Goal: Task Accomplishment & Management: Use online tool/utility

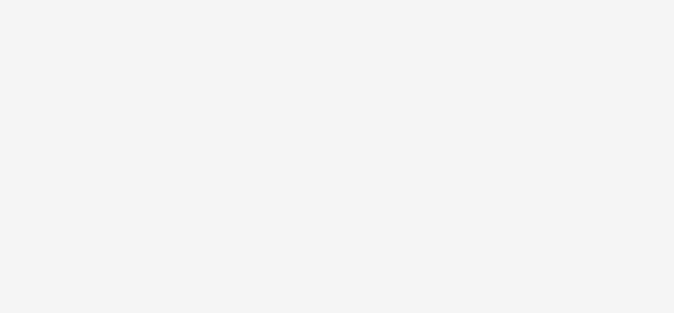
click at [423, 257] on body at bounding box center [337, 156] width 674 height 313
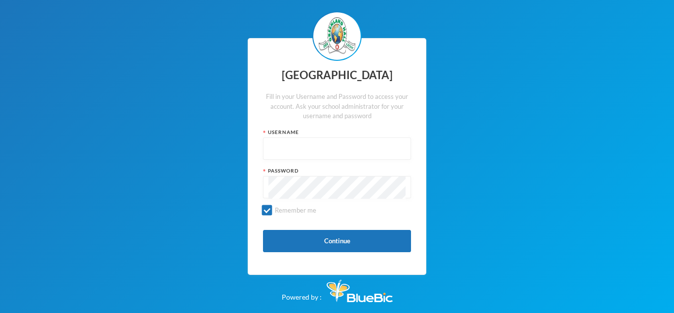
type input "glh25ps22"
click at [298, 234] on button "Continue" at bounding box center [337, 241] width 148 height 22
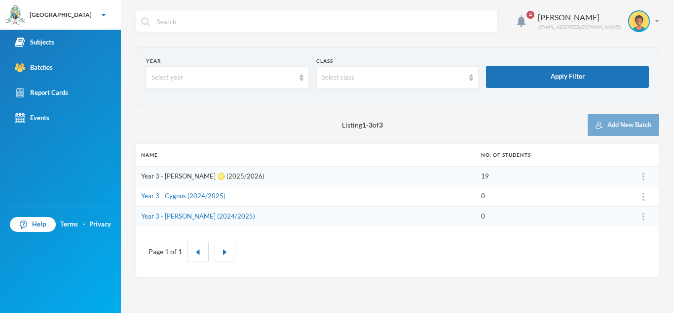
click at [180, 174] on link "Year 3 - [PERSON_NAME] ♌️ (2025/2026)" at bounding box center [202, 176] width 123 height 8
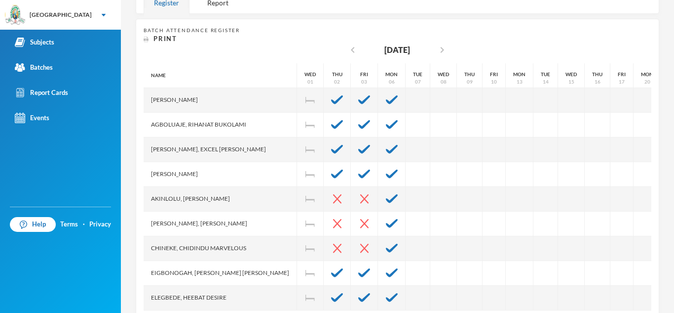
scroll to position [198, 0]
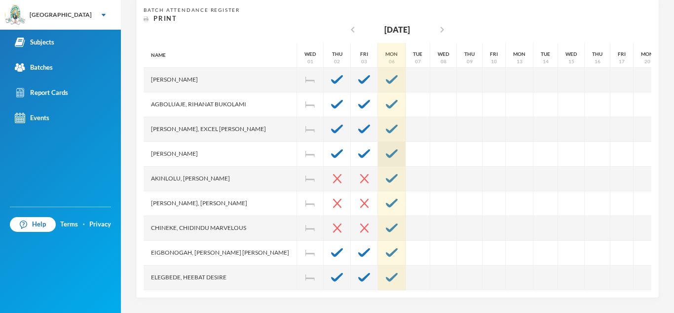
drag, startPoint x: 364, startPoint y: 112, endPoint x: 353, endPoint y: 155, distance: 44.0
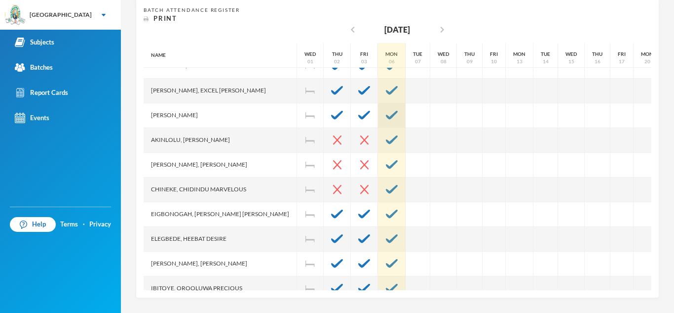
scroll to position [40, 0]
click at [386, 140] on img at bounding box center [392, 138] width 12 height 9
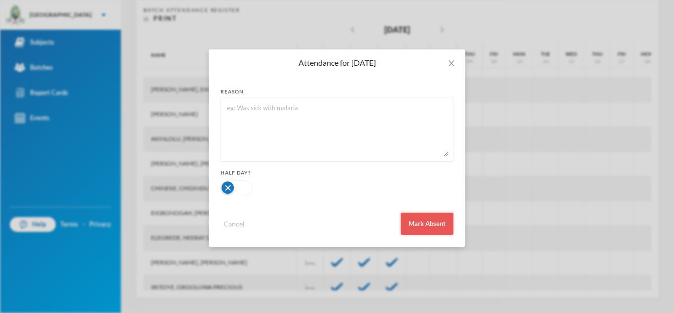
click at [408, 213] on button "Mark Absent" at bounding box center [427, 223] width 53 height 22
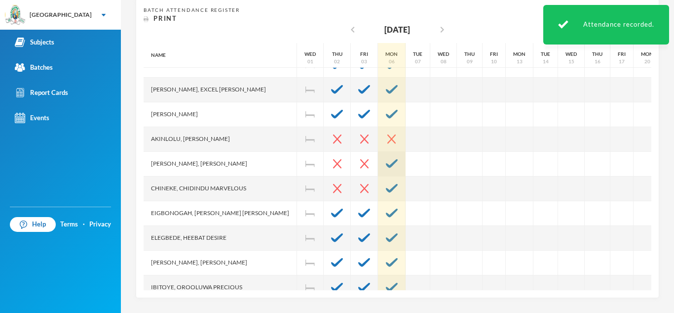
click at [386, 165] on img at bounding box center [392, 163] width 12 height 9
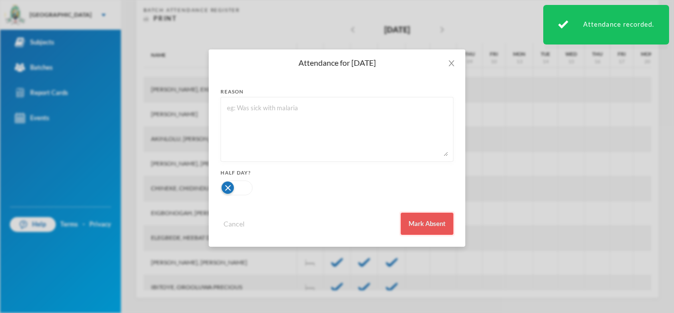
click at [412, 222] on button "Mark Absent" at bounding box center [427, 223] width 53 height 22
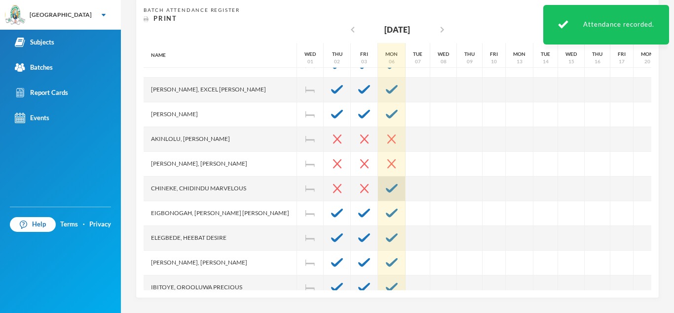
click at [386, 184] on img at bounding box center [392, 188] width 12 height 9
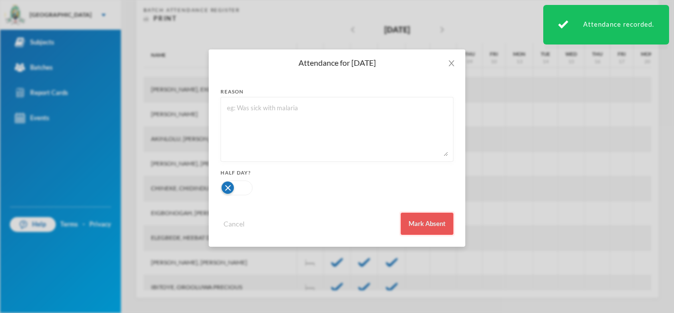
click at [420, 221] on button "Mark Absent" at bounding box center [427, 223] width 53 height 22
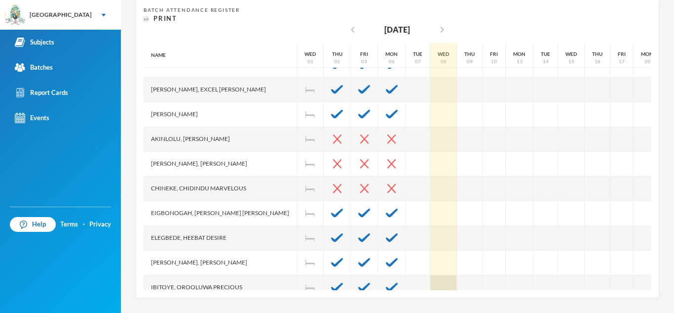
drag, startPoint x: 399, startPoint y: 223, endPoint x: 397, endPoint y: 275, distance: 52.4
click at [431, 275] on div "Wed 08" at bounding box center [444, 287] width 27 height 568
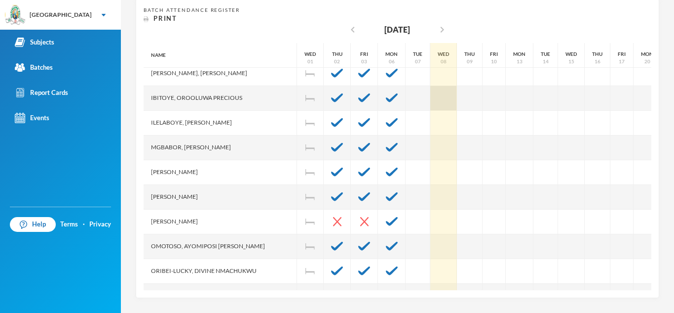
scroll to position [277, 0]
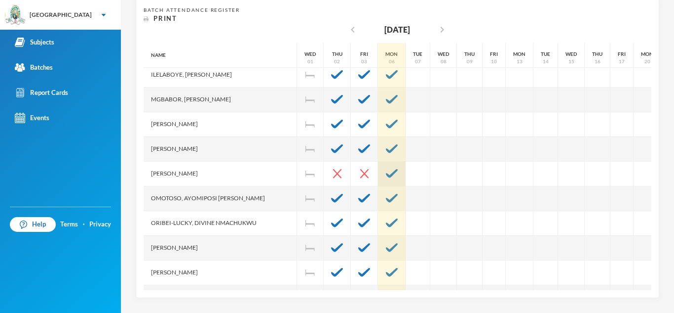
click at [386, 171] on img at bounding box center [392, 173] width 12 height 9
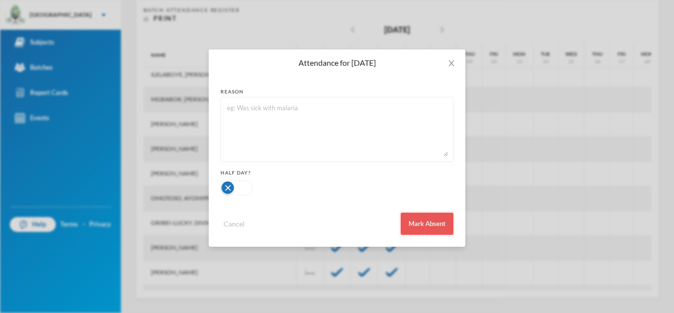
click at [416, 225] on button "Mark Absent" at bounding box center [427, 223] width 53 height 22
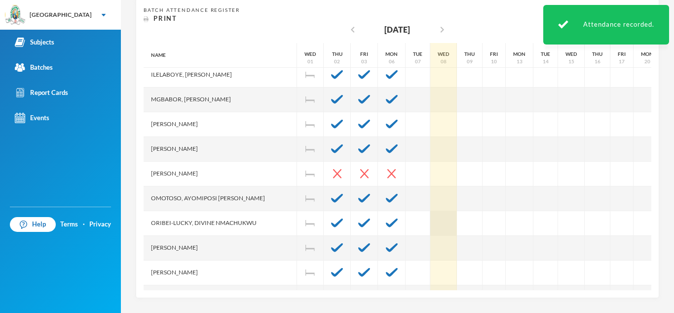
drag, startPoint x: 404, startPoint y: 177, endPoint x: 409, endPoint y: 227, distance: 50.1
click at [431, 227] on div "Wed 08" at bounding box center [444, 50] width 27 height 568
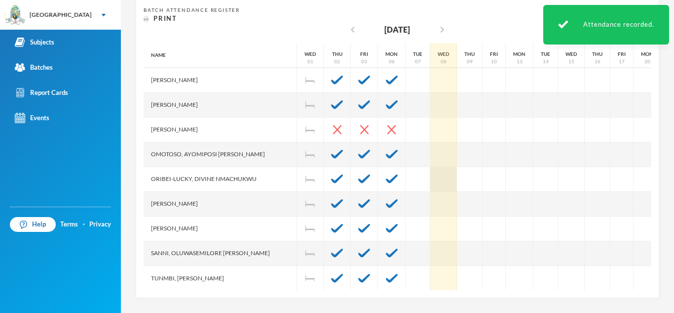
scroll to position [321, 0]
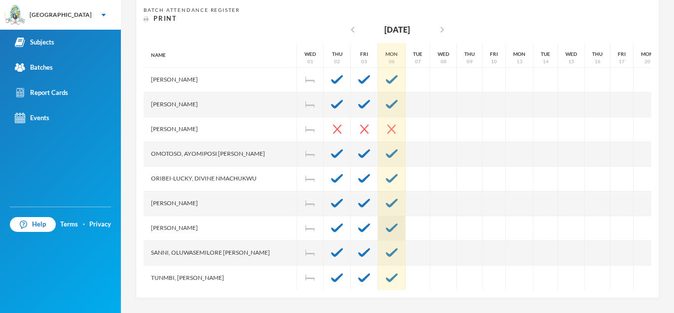
click at [386, 229] on img at bounding box center [392, 227] width 12 height 9
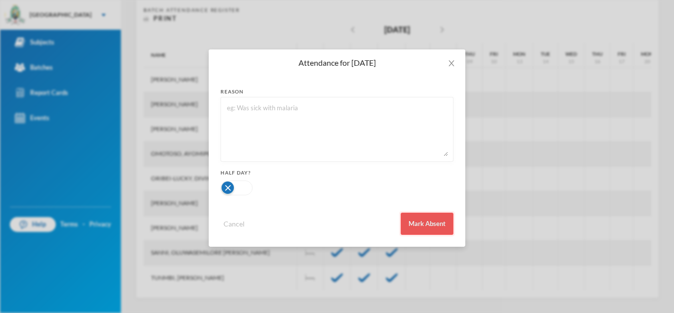
click at [436, 223] on button "Mark Absent" at bounding box center [427, 223] width 53 height 22
